Goal: Information Seeking & Learning: Learn about a topic

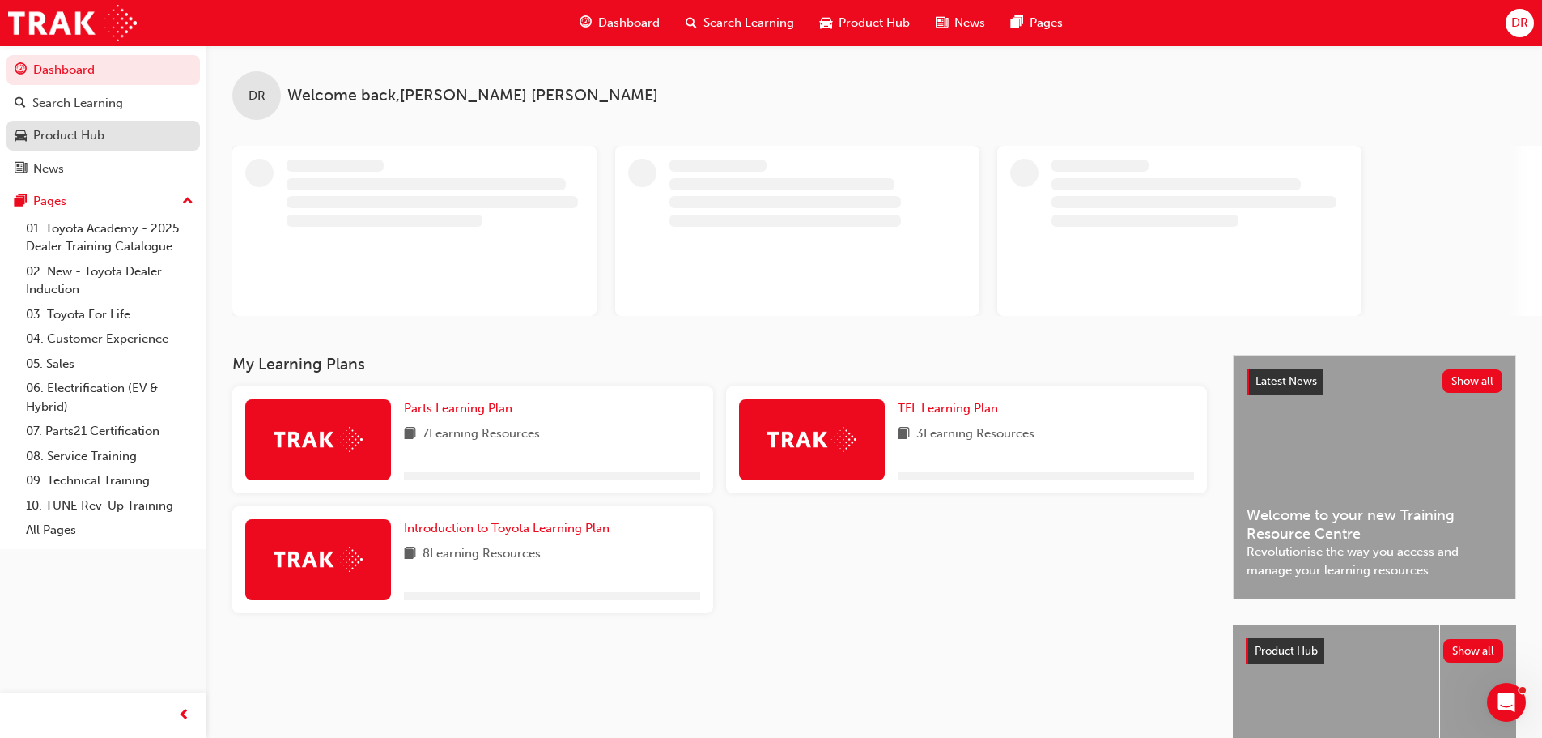
click at [104, 124] on link "Product Hub" at bounding box center [102, 136] width 193 height 30
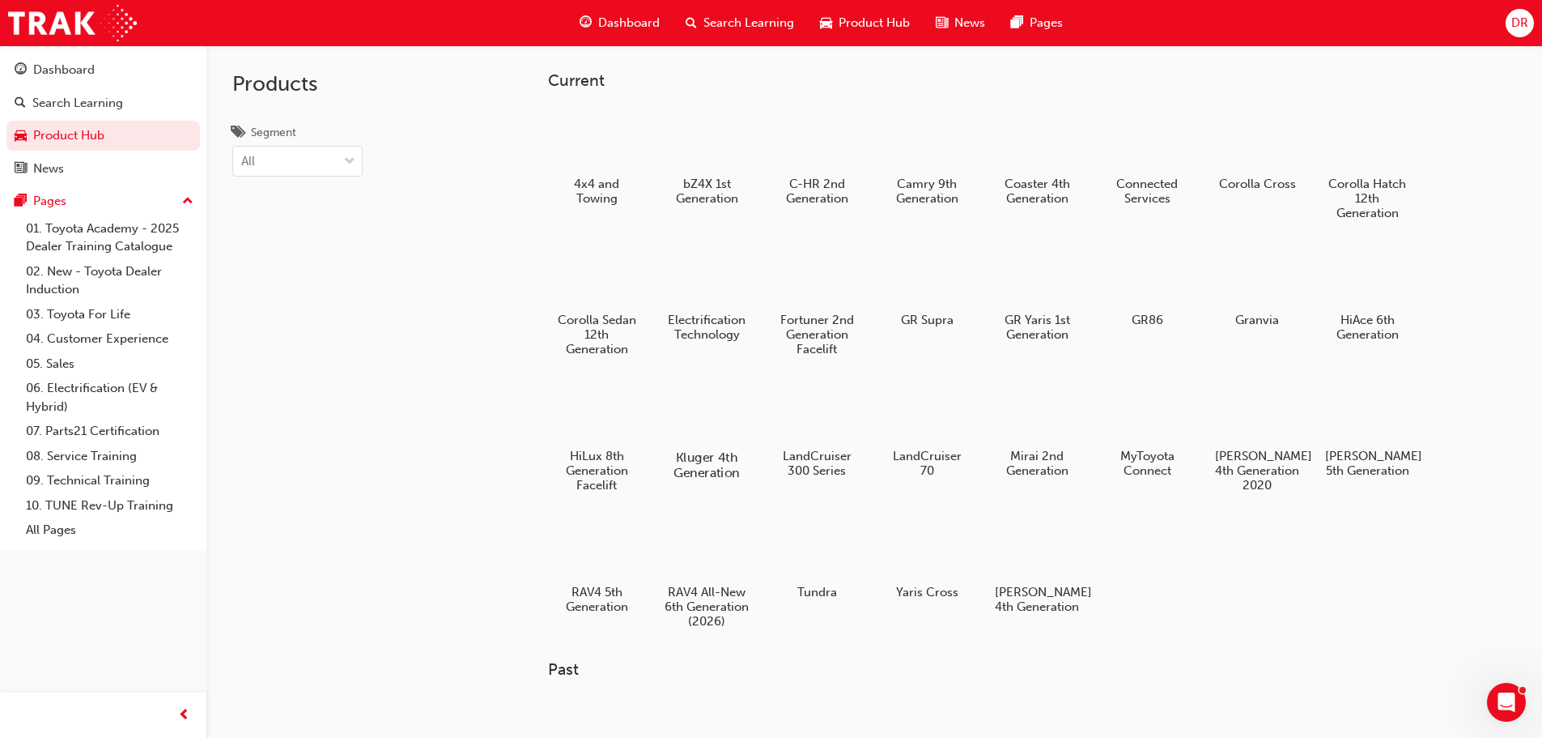
scroll to position [81, 0]
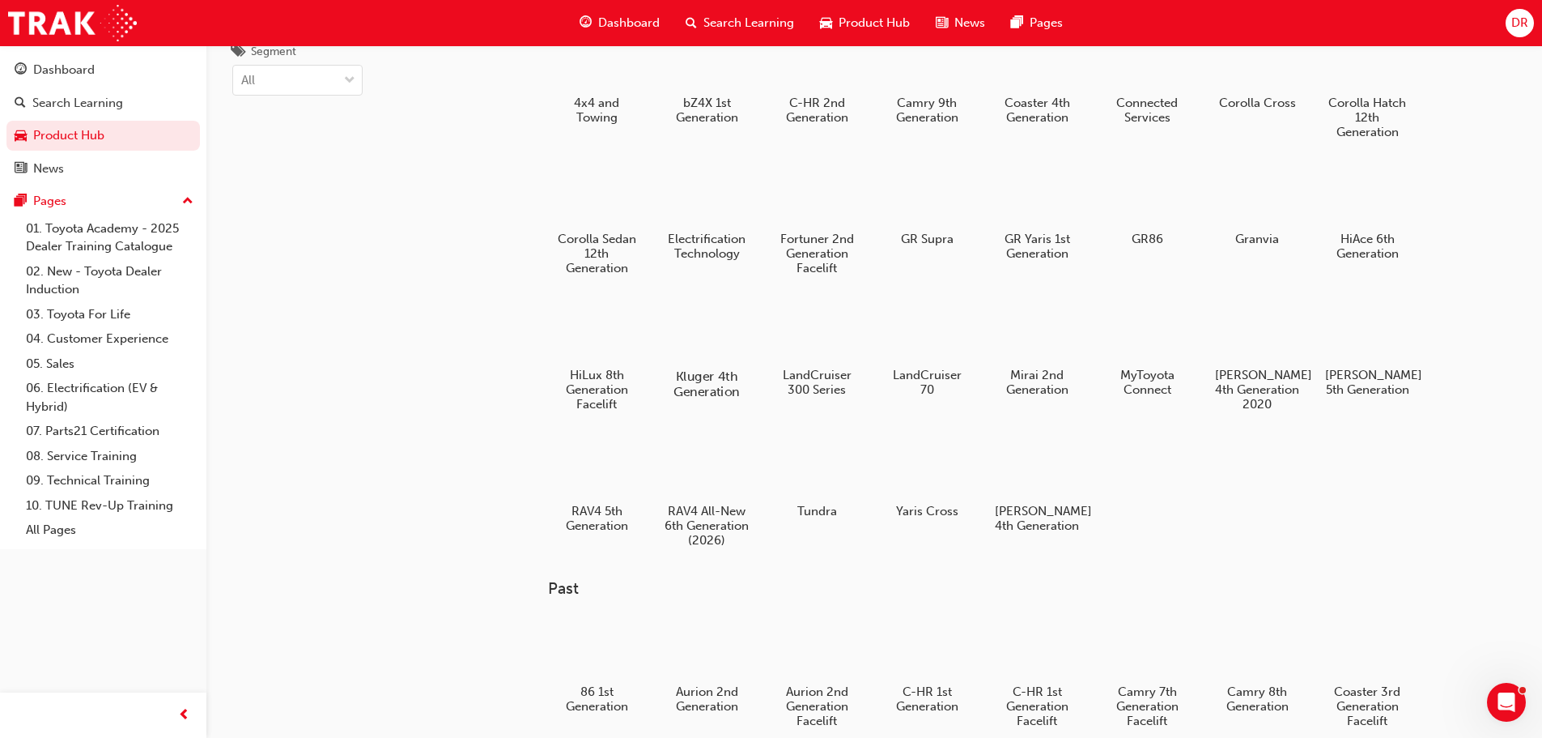
click at [730, 385] on h5 "Kluger 4th Generation" at bounding box center [706, 383] width 90 height 31
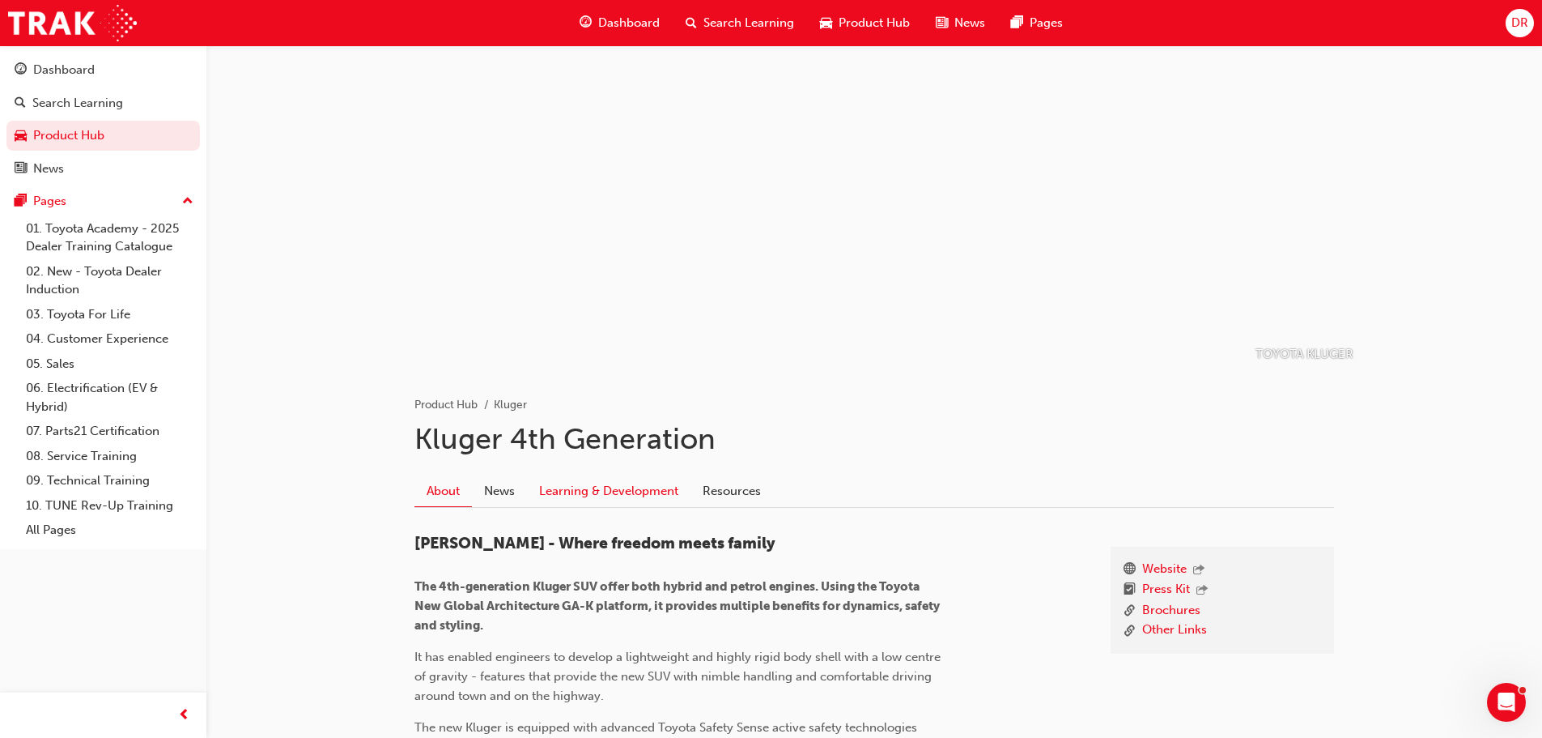
click at [605, 491] on link "Learning & Development" at bounding box center [609, 490] width 164 height 31
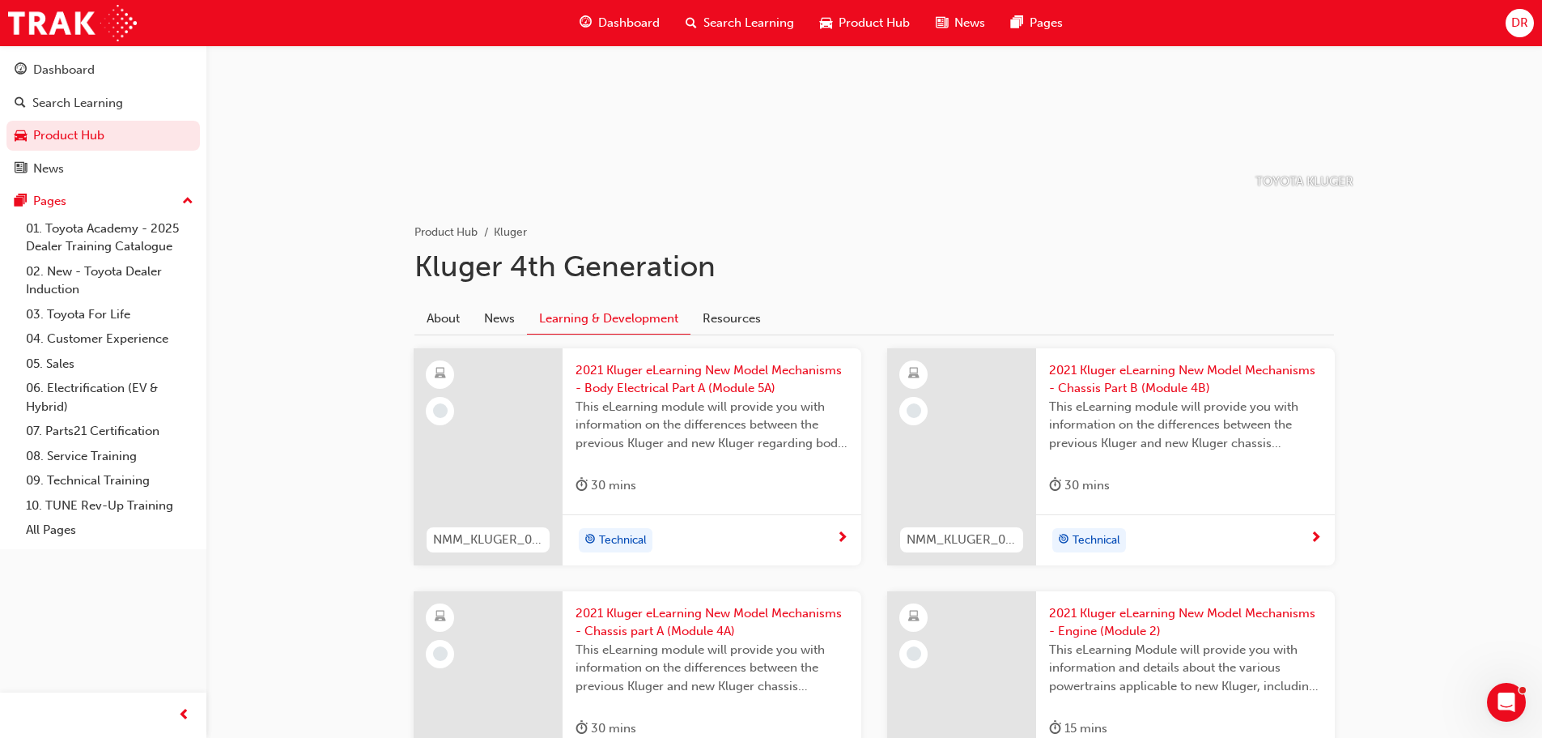
scroll to position [324, 0]
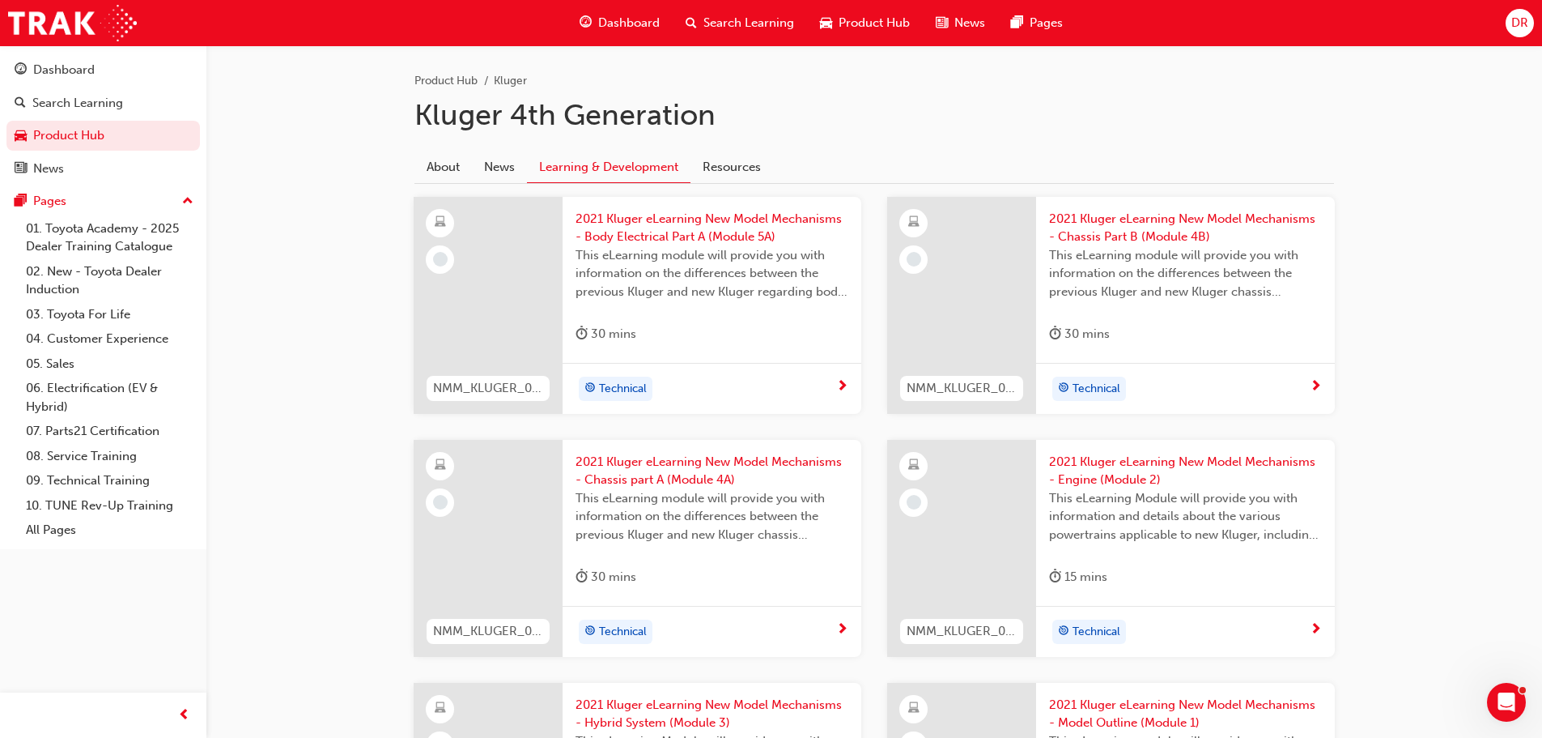
click at [737, 236] on span "2021 Kluger eLearning New Model Mechanisms - Body Electrical Part A (Module 5A)" at bounding box center [712, 228] width 273 height 36
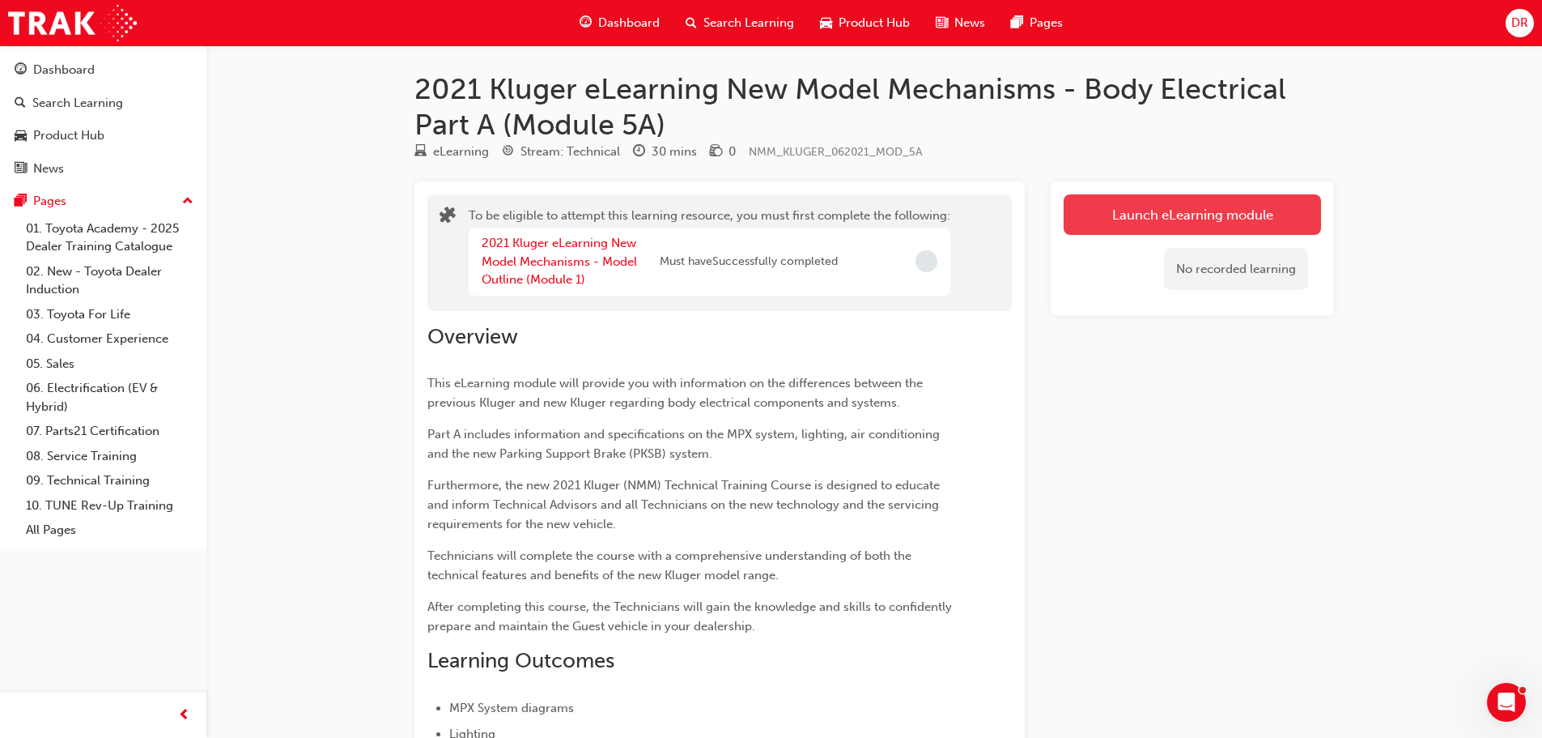
click at [1191, 211] on button "Launch eLearning module" at bounding box center [1192, 214] width 257 height 40
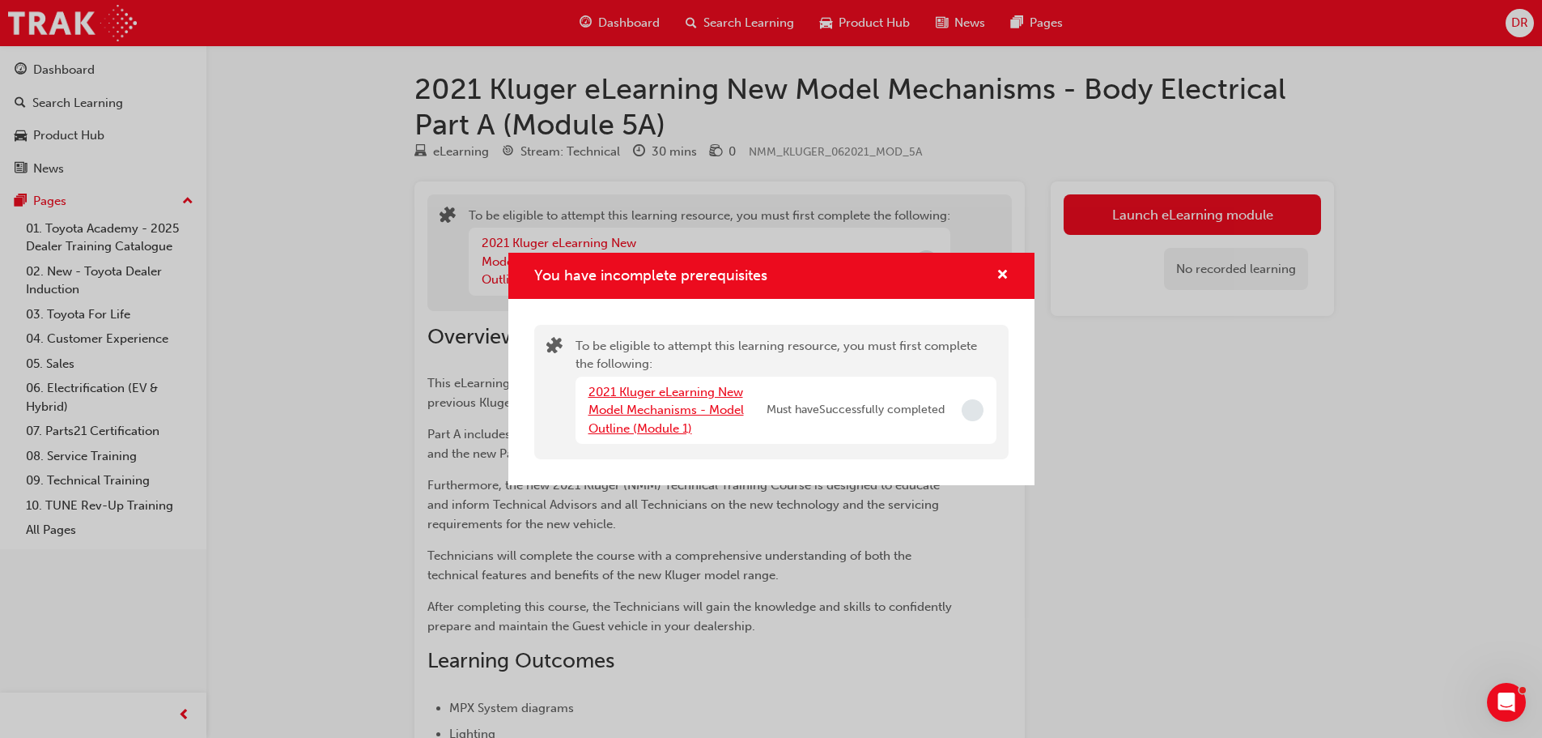
click at [646, 404] on link "2021 Kluger eLearning New Model Mechanisms - Model Outline (Module 1)" at bounding box center [666, 410] width 155 height 51
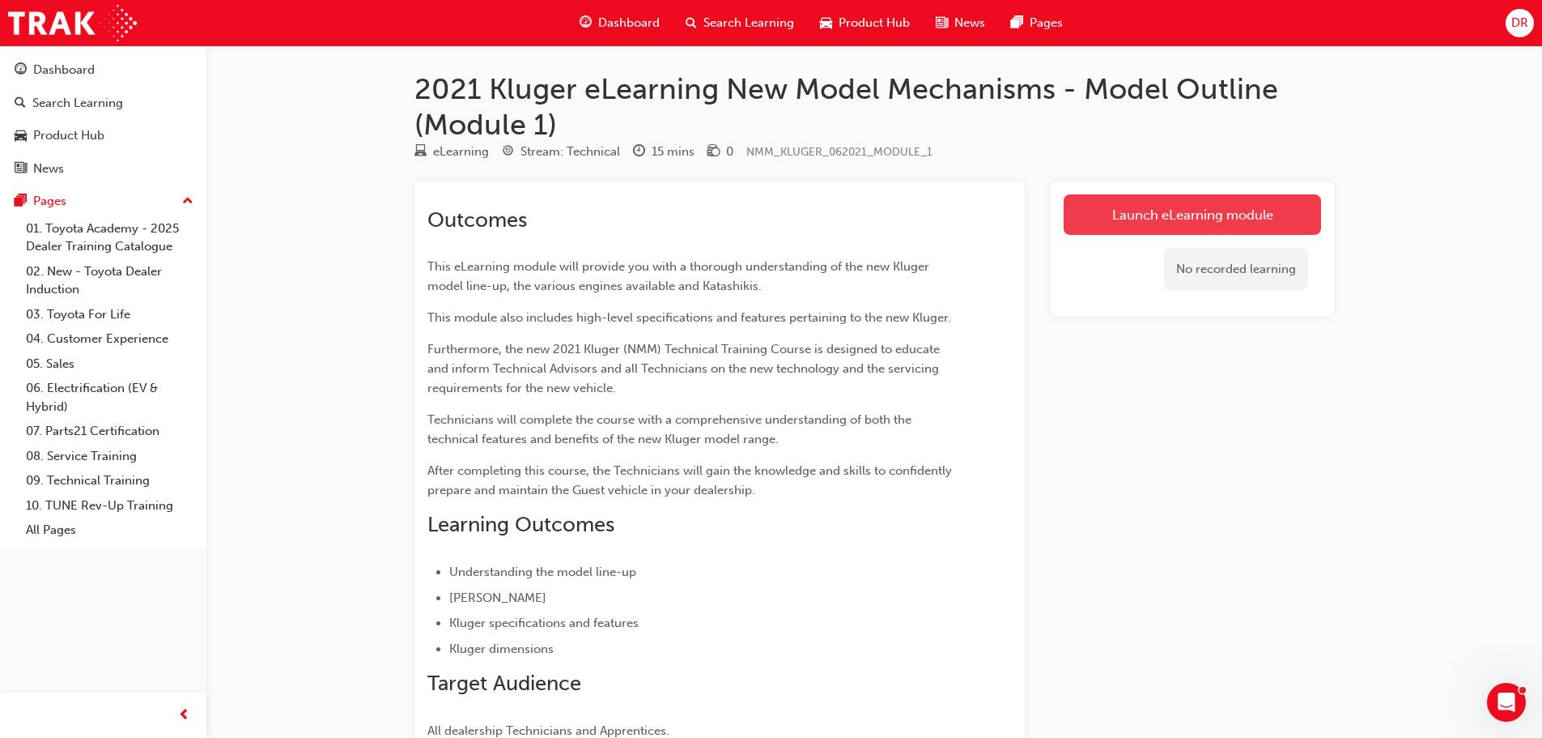
click at [1209, 202] on link "Launch eLearning module" at bounding box center [1192, 214] width 257 height 40
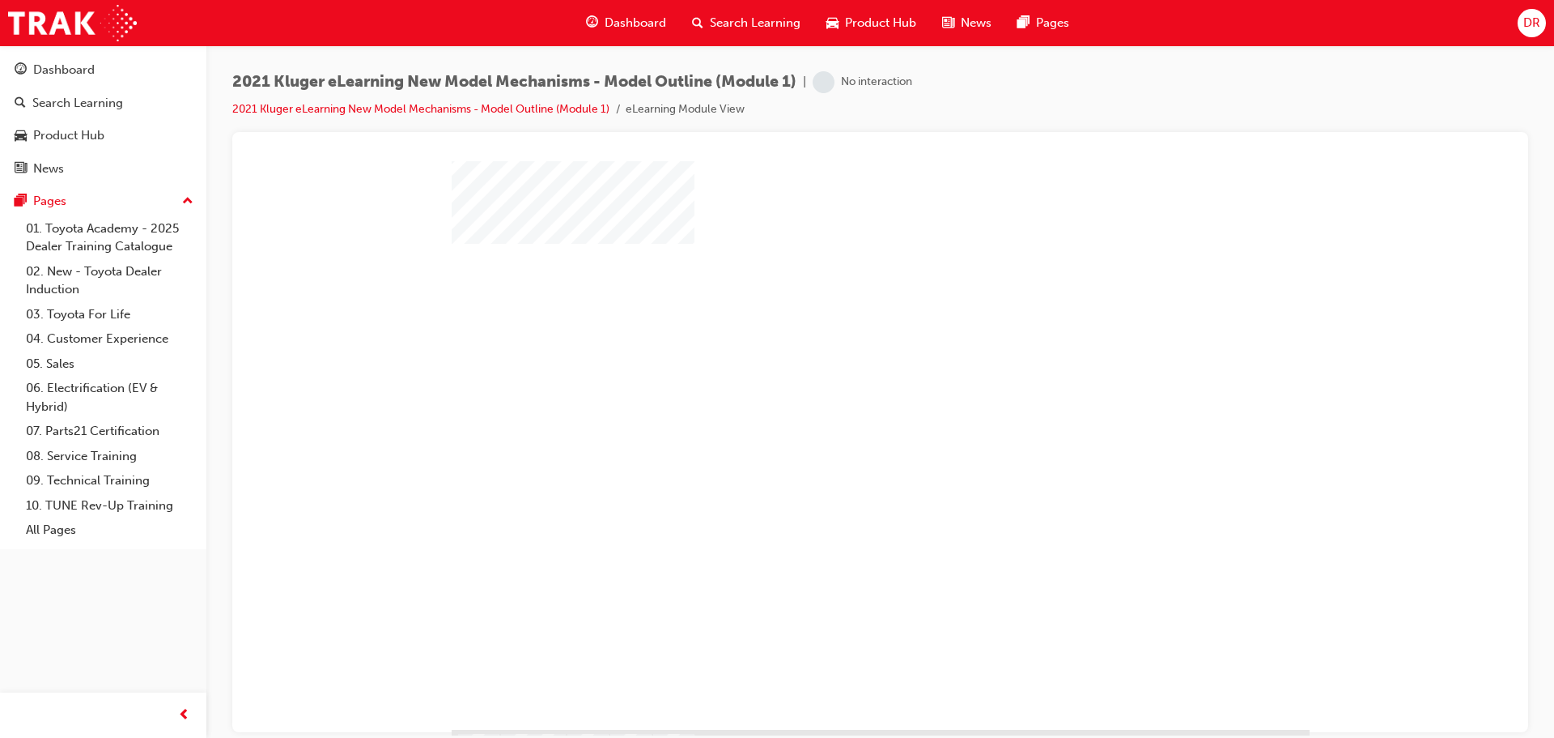
scroll to position [70, 0]
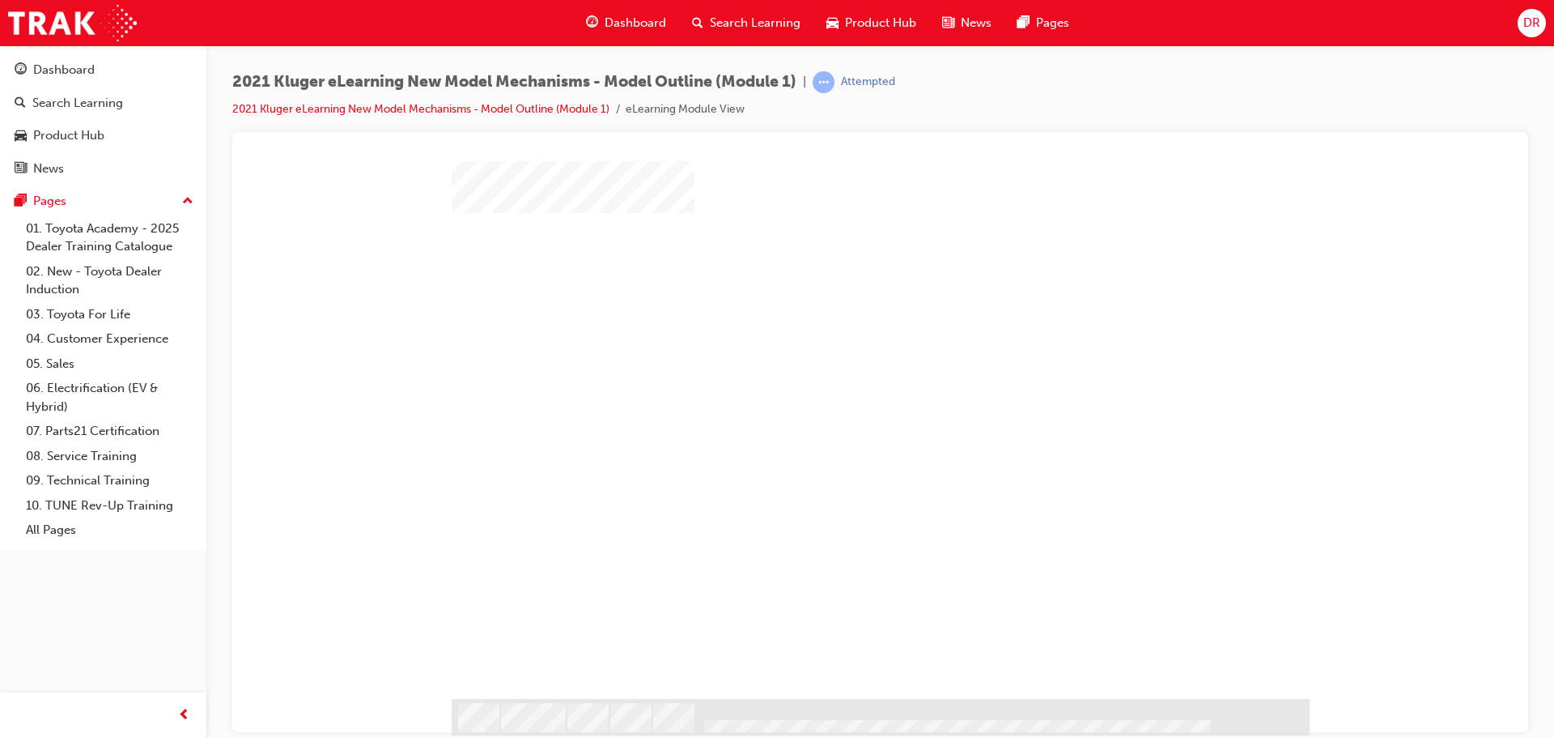
click at [834, 331] on div "play" at bounding box center [834, 331] width 0 height 0
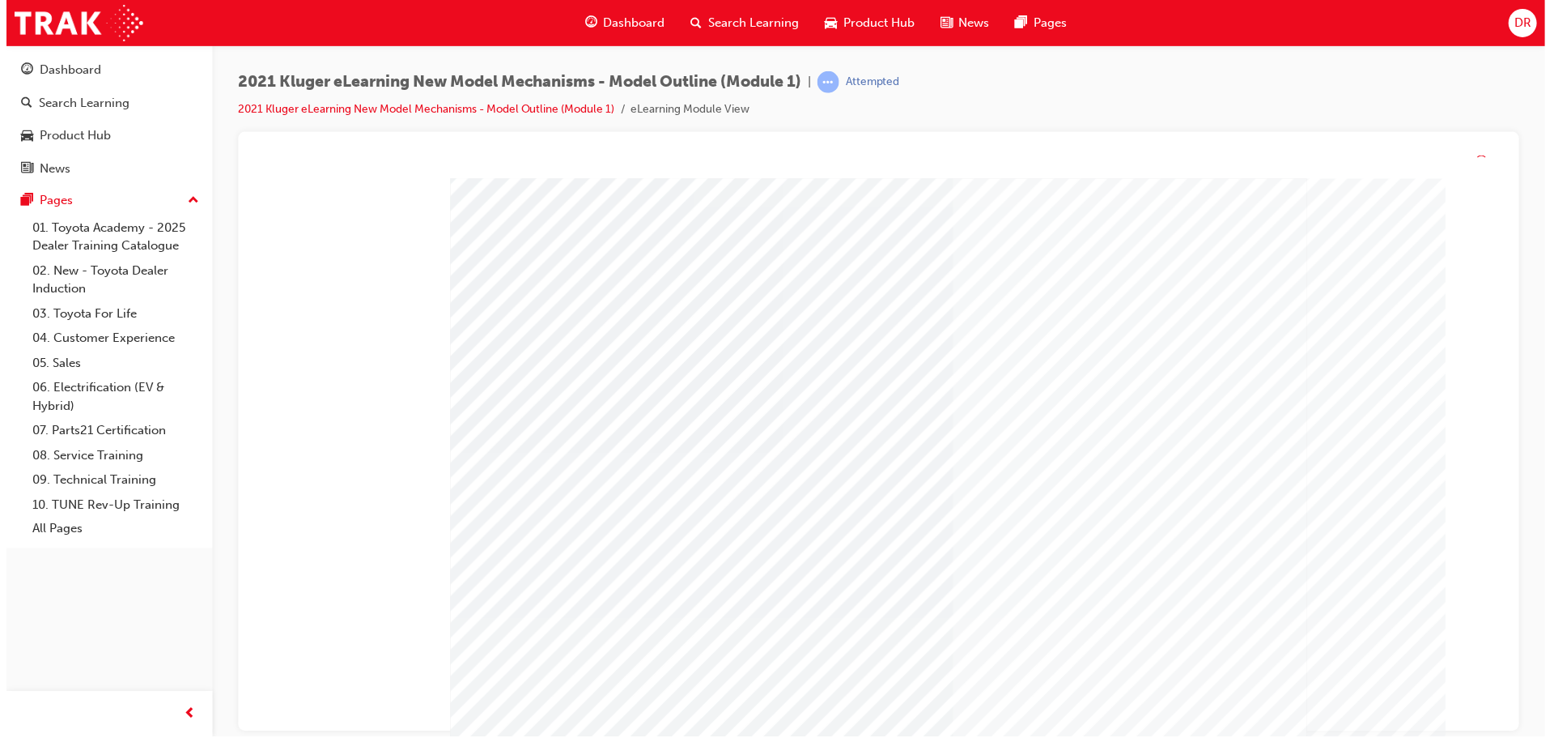
scroll to position [0, 0]
